Goal: Use online tool/utility: Utilize a website feature to perform a specific function

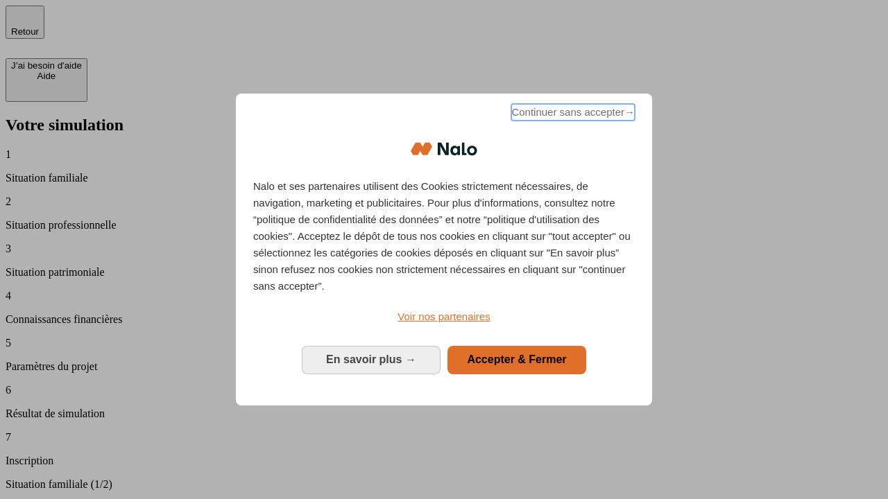
click at [571, 114] on span "Continuer sans accepter →" at bounding box center [572, 112] width 123 height 17
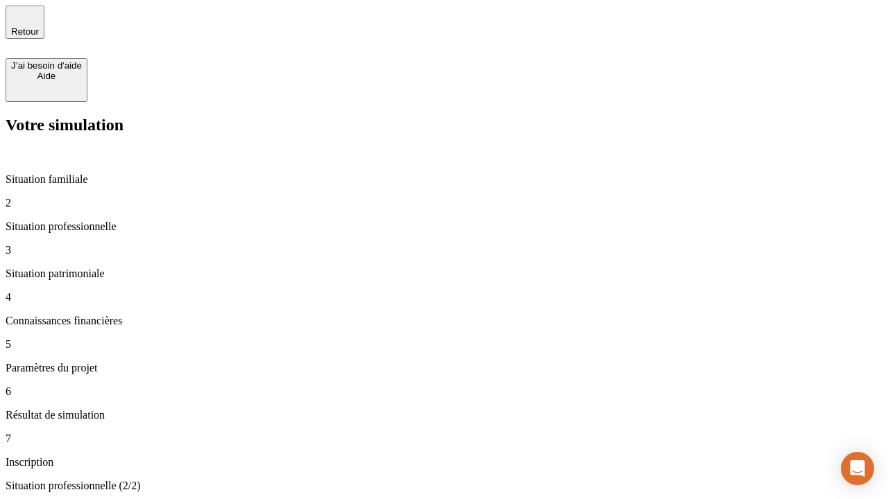
type input "30 000"
type input "40 000"
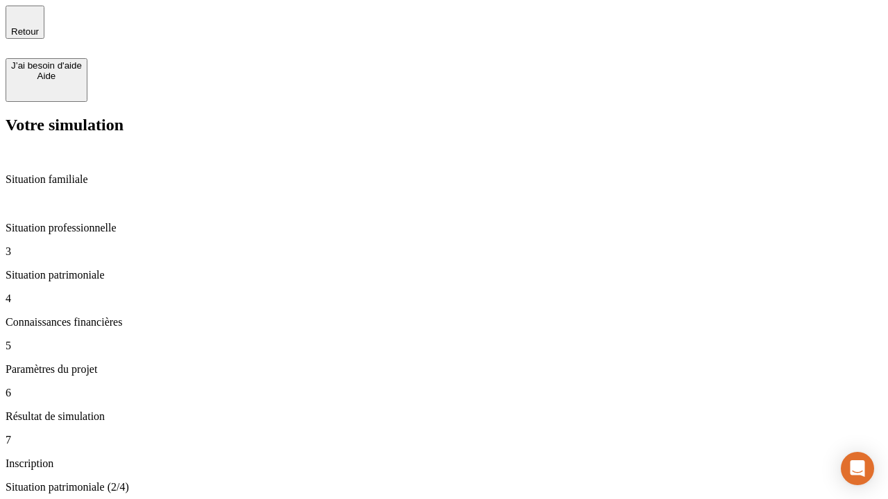
type input "1 100"
type input "20"
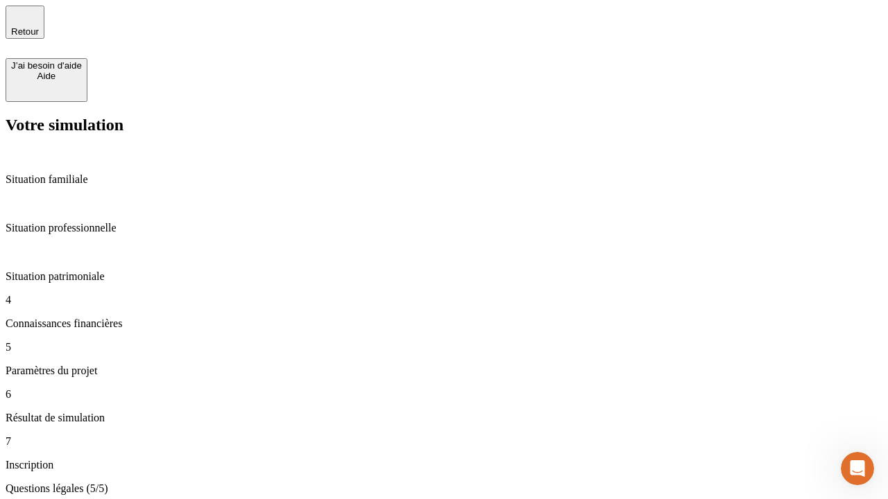
type input "40"
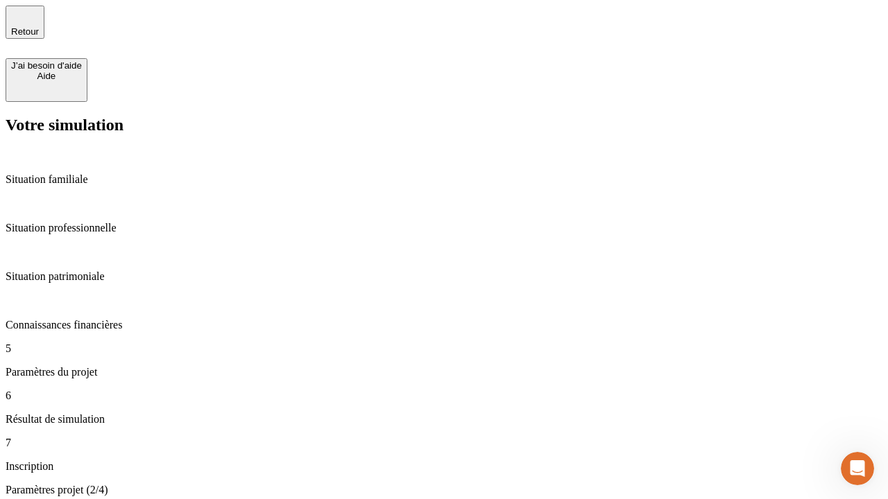
type input "62"
type input "50 000"
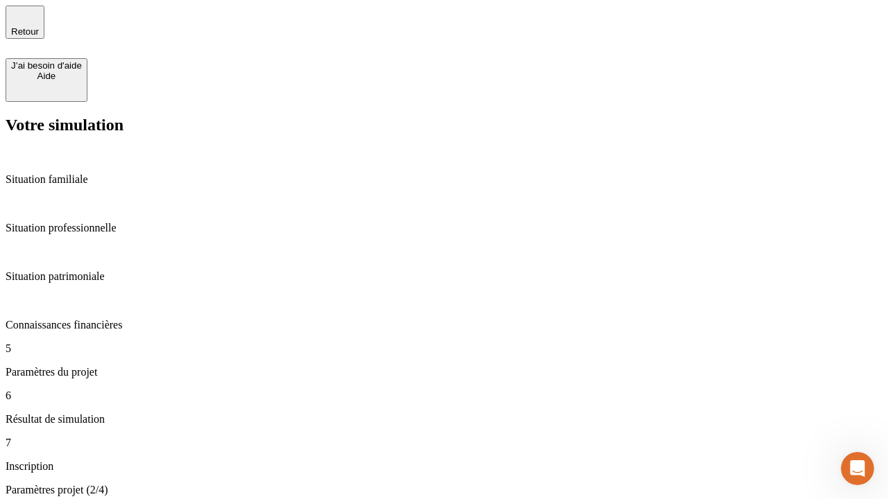
type input "640"
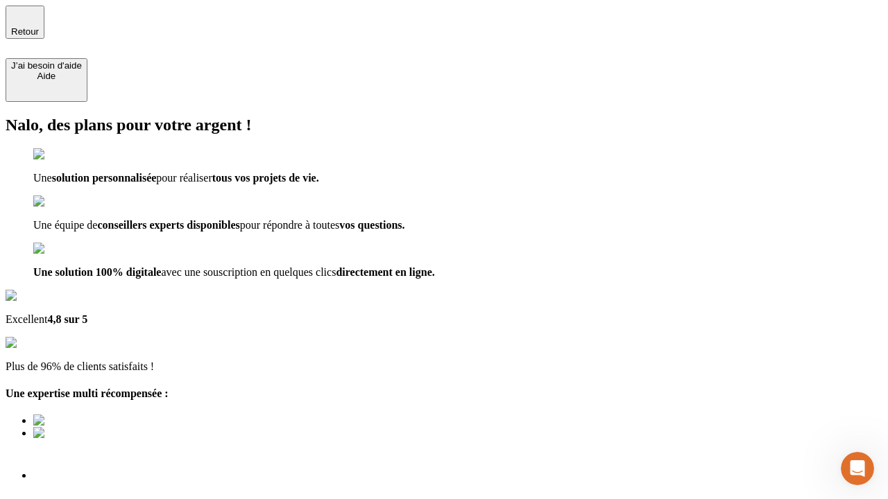
type input "[EMAIL_ADDRESS][DOMAIN_NAME]"
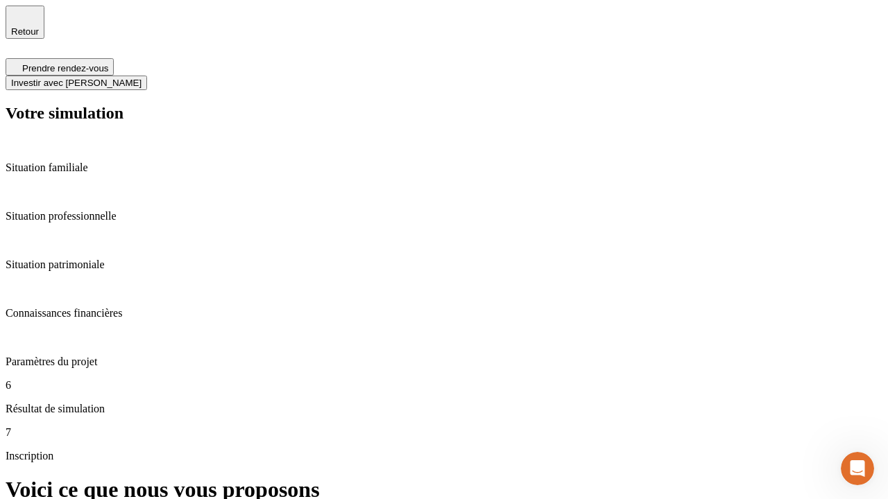
click at [141, 78] on span "Investir avec [PERSON_NAME]" at bounding box center [76, 83] width 130 height 10
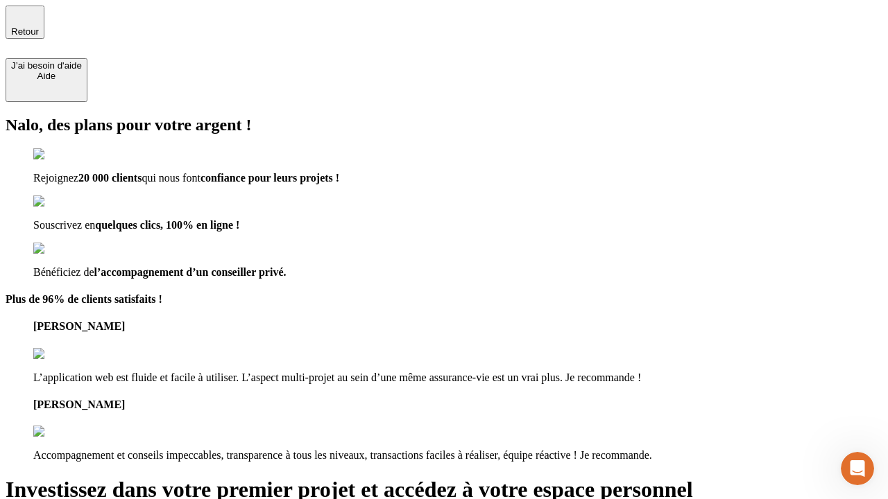
type input "[EMAIL_ADDRESS][DOMAIN_NAME]"
